Goal: Check status: Check status

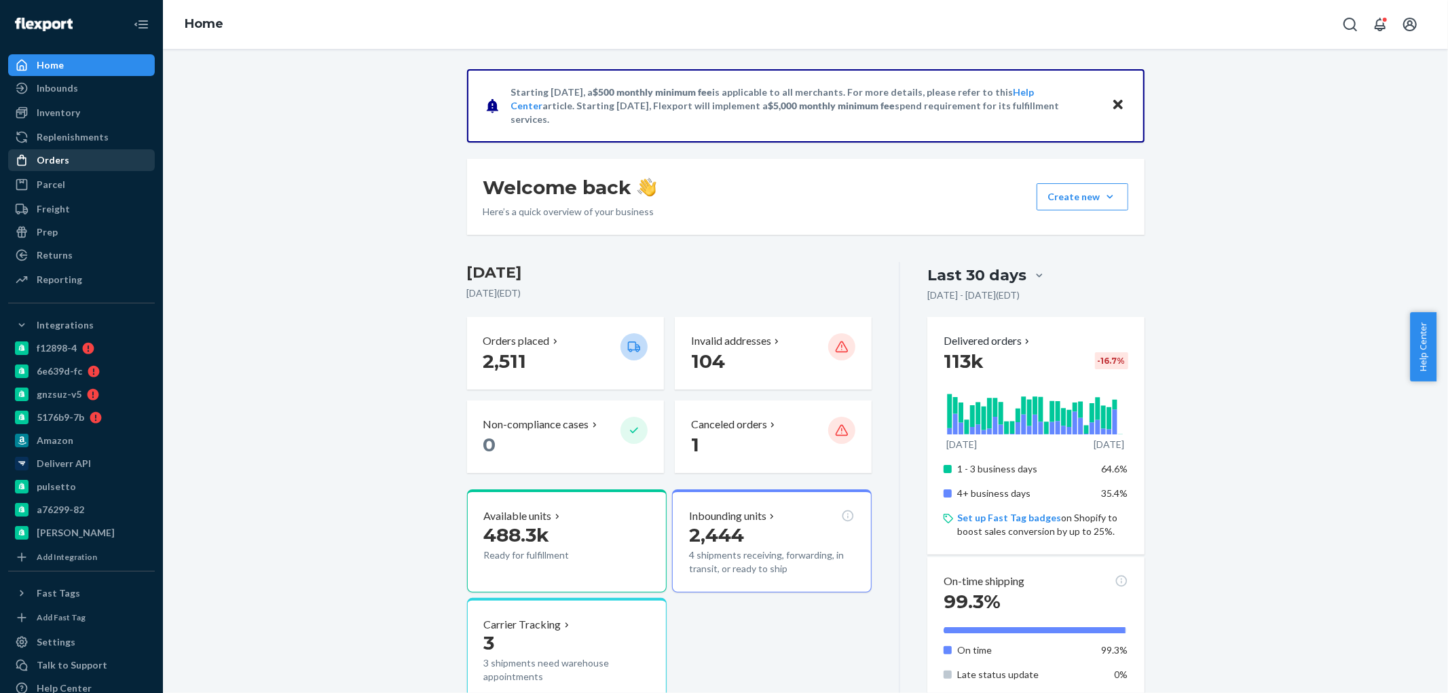
click at [60, 165] on div "Orders" at bounding box center [53, 160] width 33 height 14
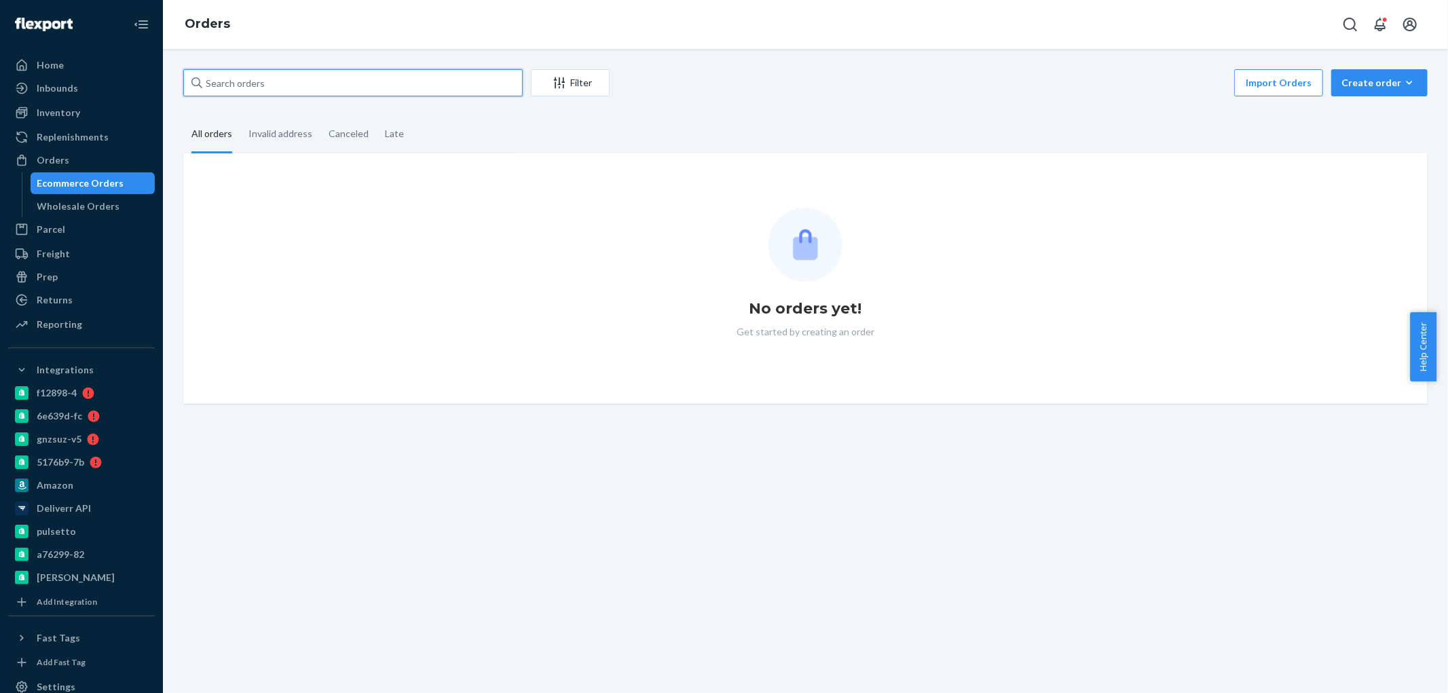
click at [335, 92] on input "text" at bounding box center [352, 82] width 339 height 27
paste input "[PERSON_NAME]"
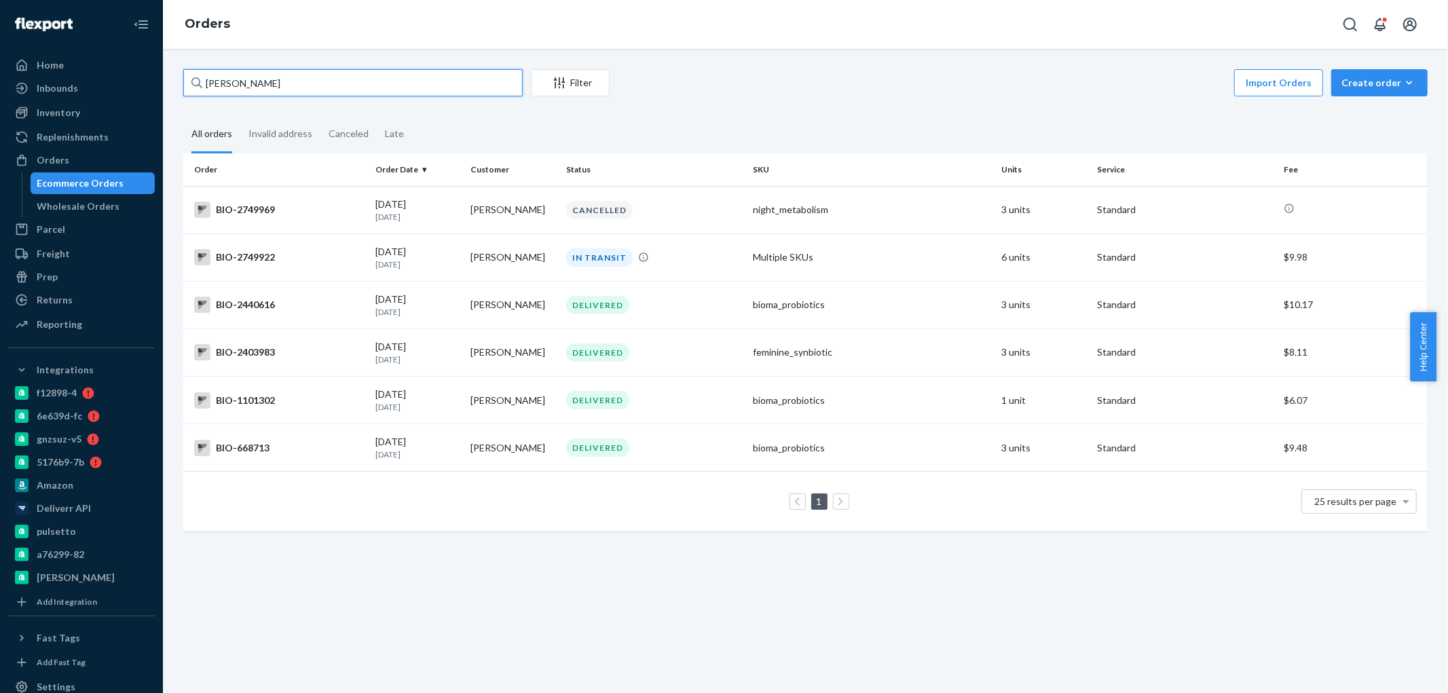
click at [306, 87] on input "[PERSON_NAME]" at bounding box center [352, 82] width 339 height 27
paste input "[PERSON_NAME]"
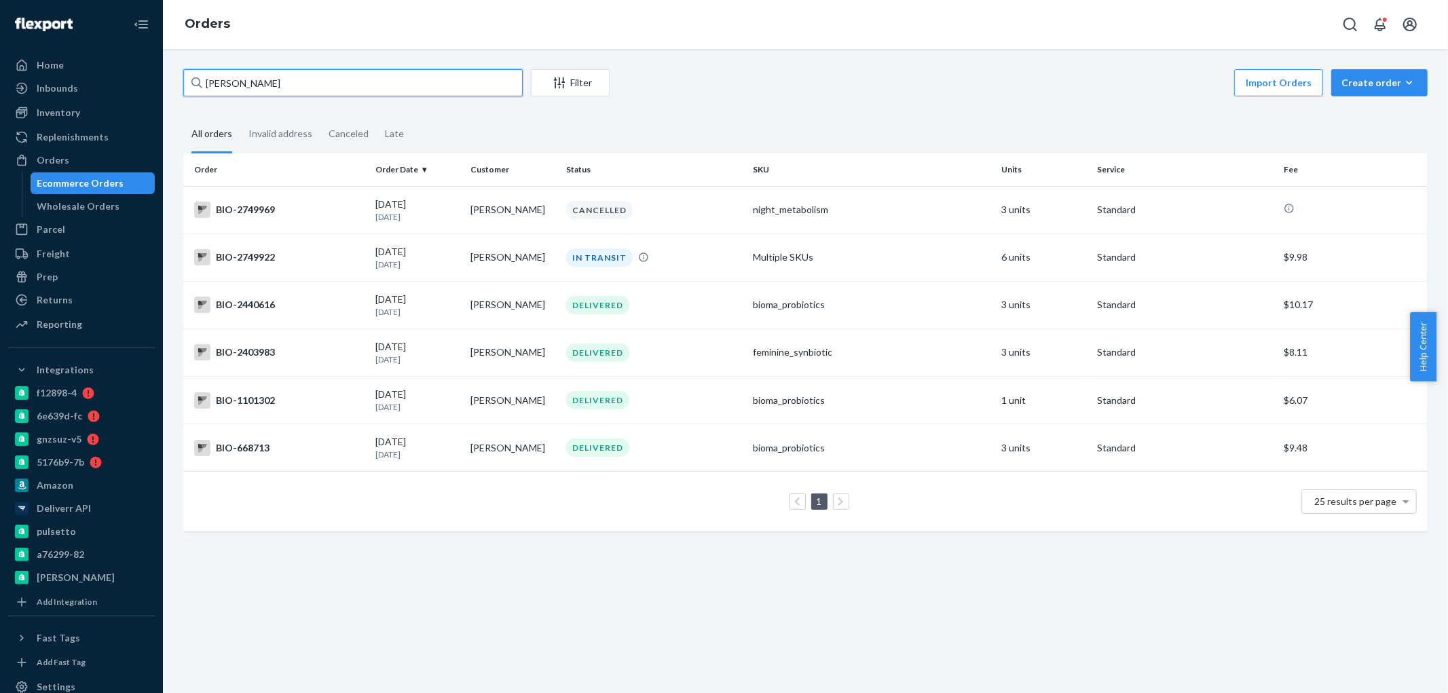
type input "[PERSON_NAME]"
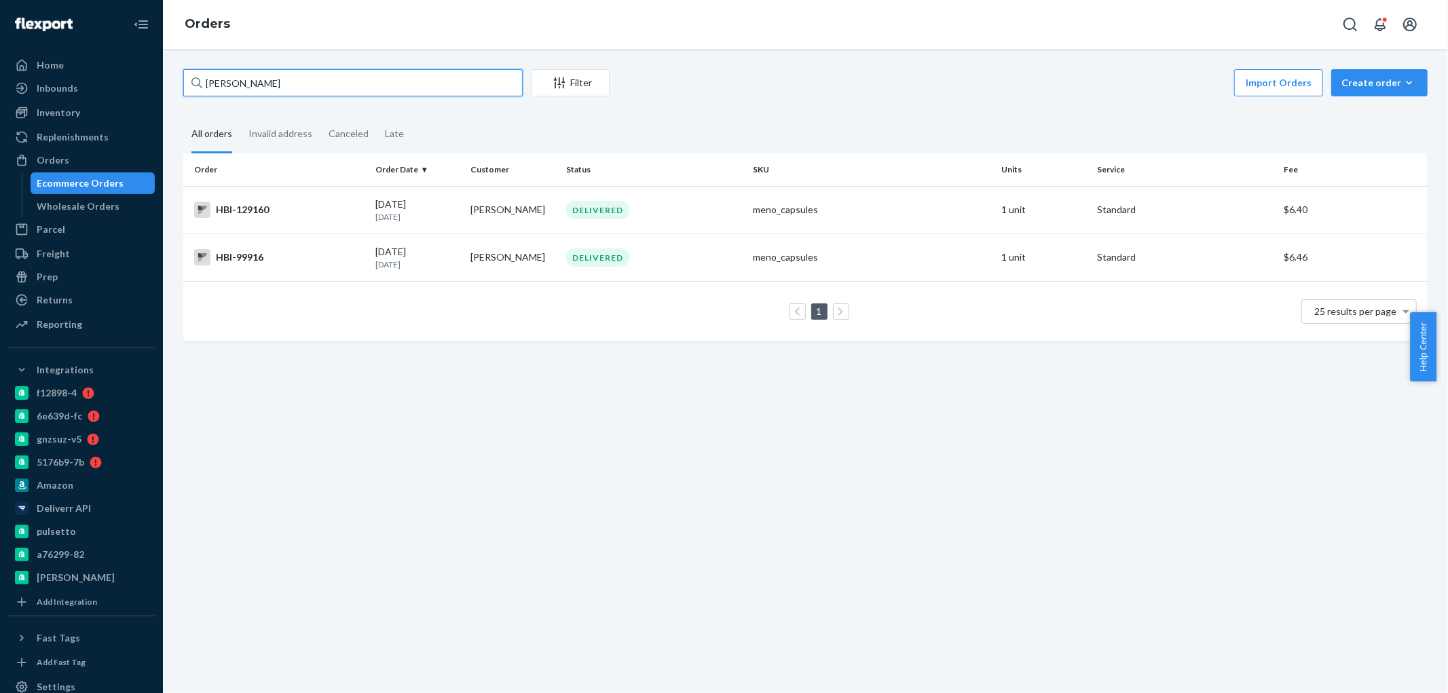
drag, startPoint x: 295, startPoint y: 77, endPoint x: 190, endPoint y: 77, distance: 104.6
click at [190, 77] on input "[PERSON_NAME]" at bounding box center [352, 82] width 339 height 27
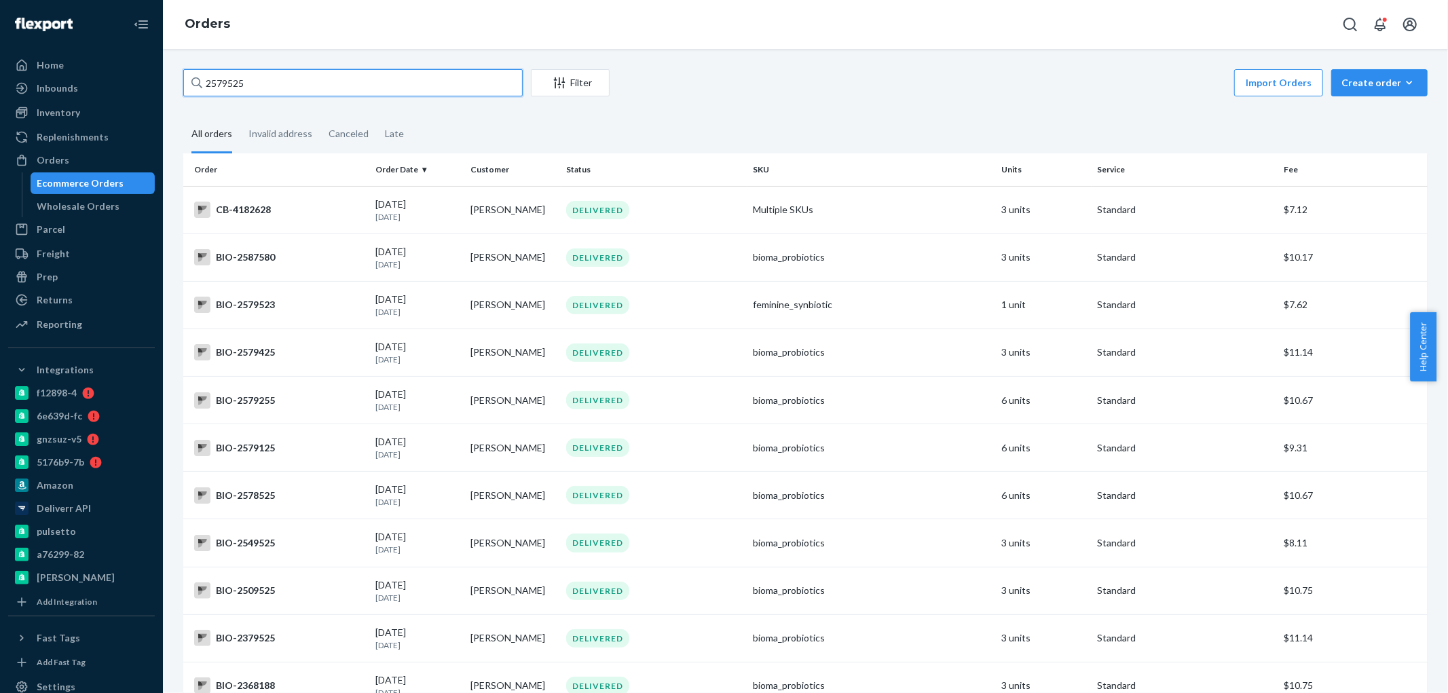
click at [224, 86] on input "2579525" at bounding box center [352, 82] width 339 height 27
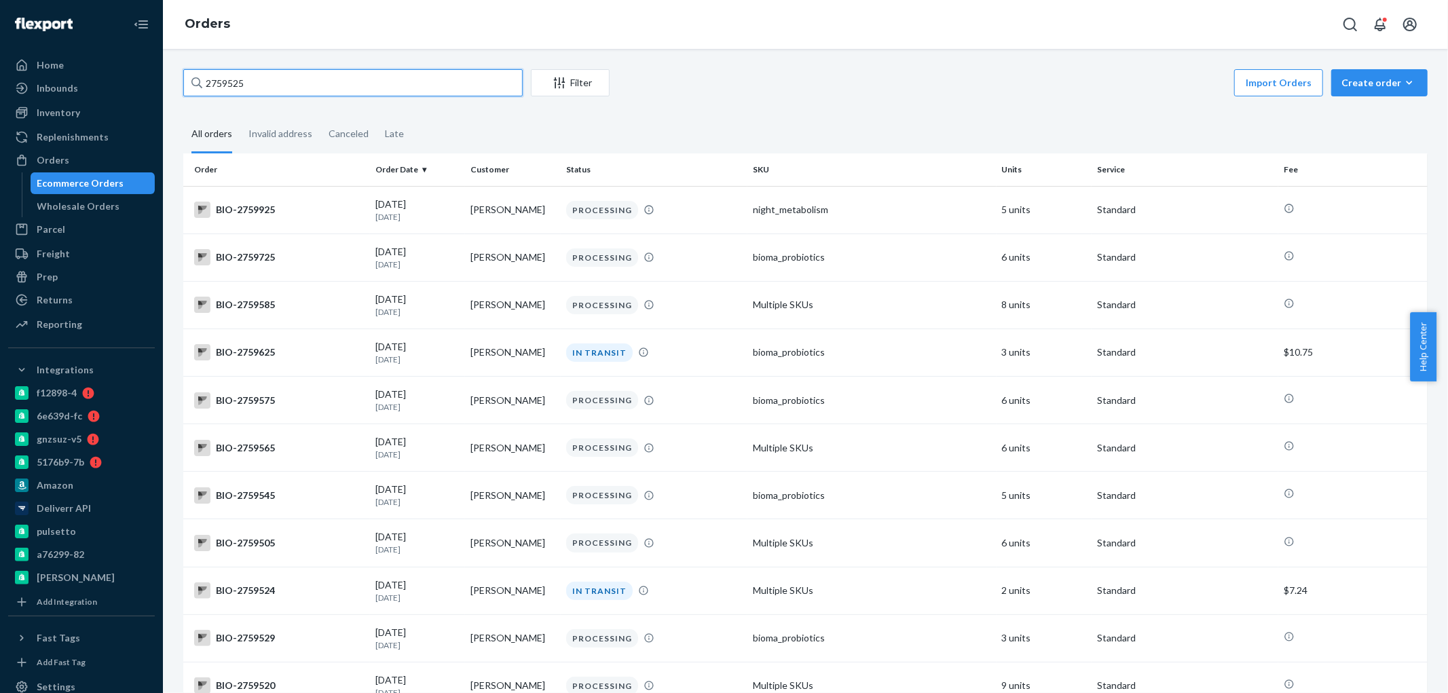
type input "2759525"
click at [301, 90] on input "2759525" at bounding box center [352, 82] width 339 height 27
paste input "2759525"
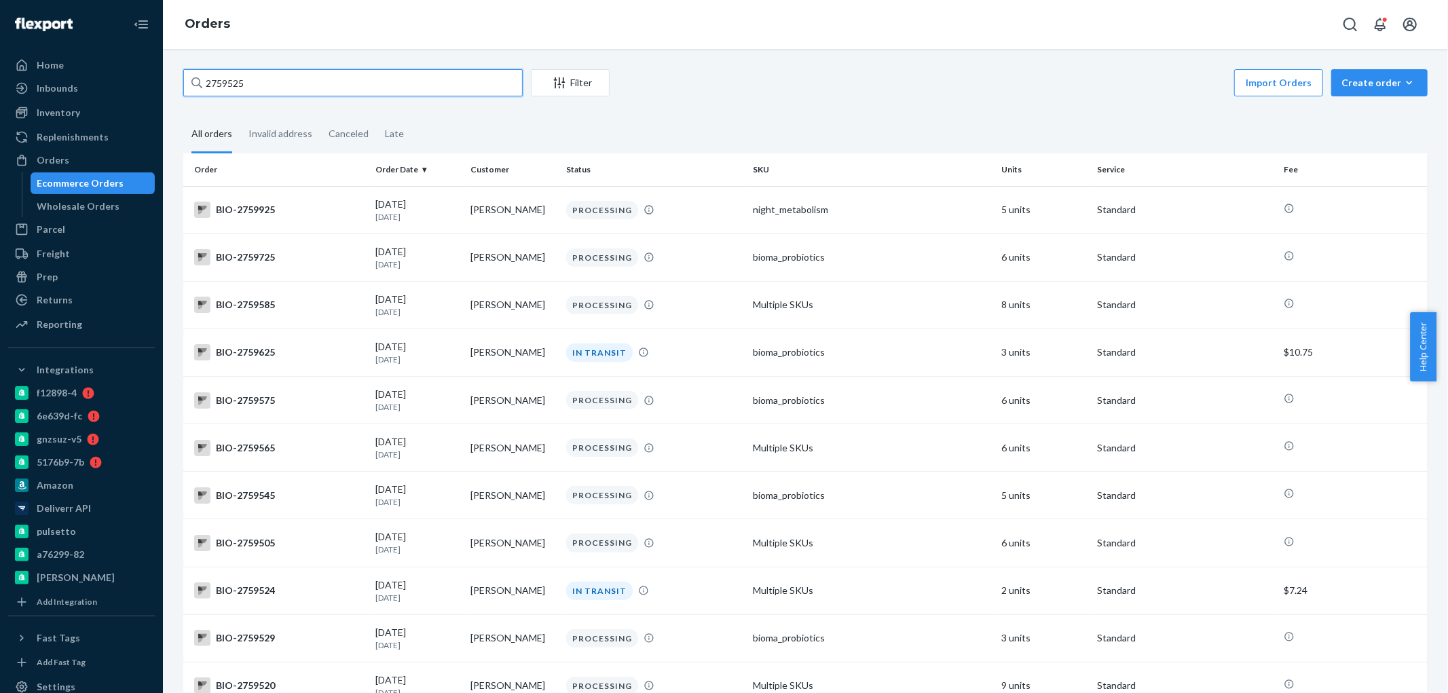
click at [301, 93] on input "2759525" at bounding box center [352, 82] width 339 height 27
paste input "[EMAIL_ADDRESS][DOMAIN_NAME]"
type input "[EMAIL_ADDRESS][DOMAIN_NAME]"
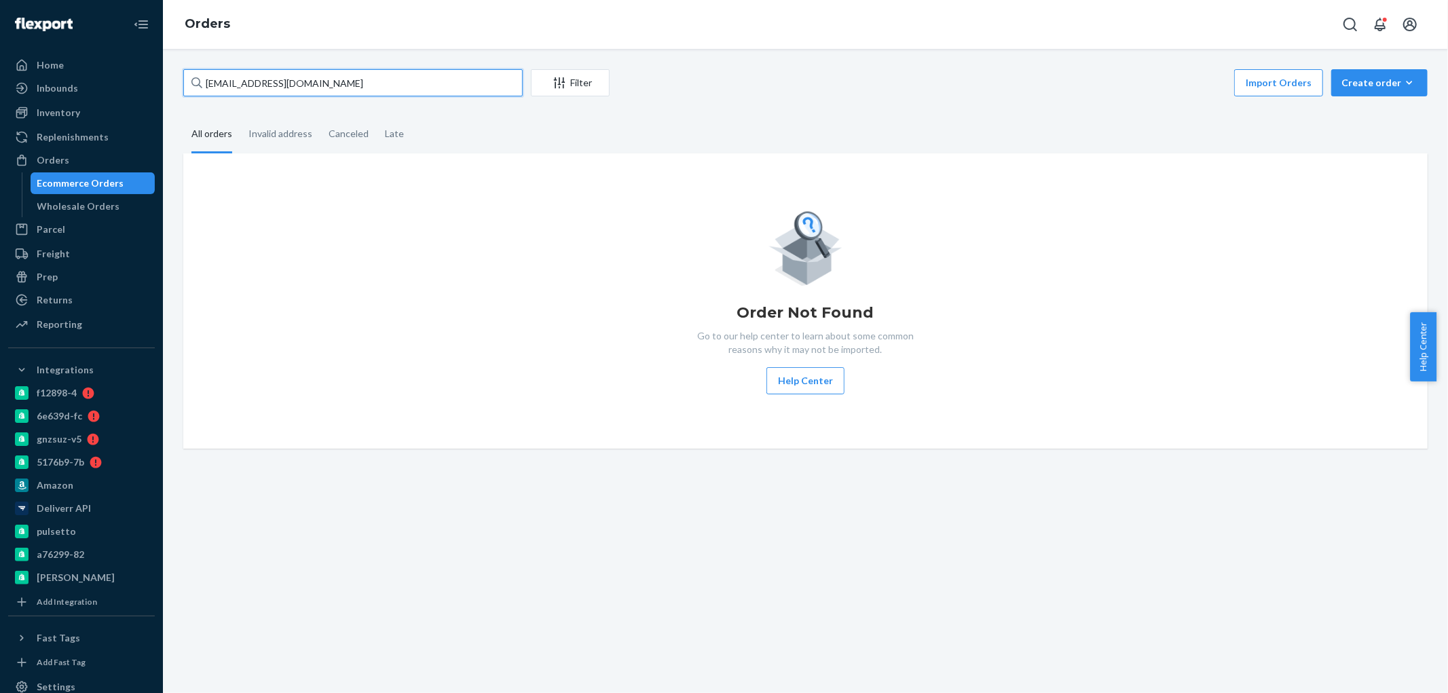
drag, startPoint x: 404, startPoint y: 84, endPoint x: 316, endPoint y: 113, distance: 92.3
click at [316, 113] on div "[EMAIL_ADDRESS][DOMAIN_NAME] Filter Import Orders Create order Ecommerce order …" at bounding box center [805, 259] width 1265 height 380
click at [301, 89] on input "[EMAIL_ADDRESS][DOMAIN_NAME]" at bounding box center [352, 82] width 339 height 27
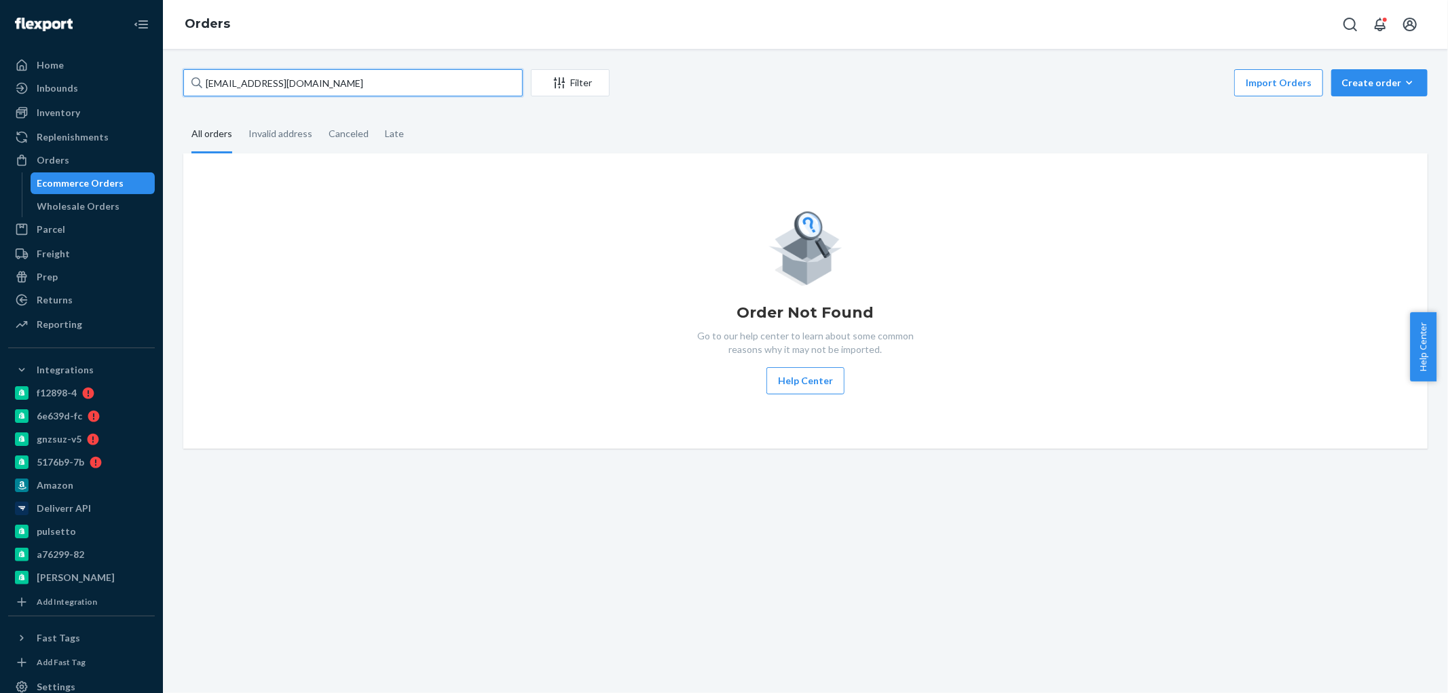
click at [301, 89] on input "[EMAIL_ADDRESS][DOMAIN_NAME]" at bounding box center [352, 82] width 339 height 27
